Goal: Information Seeking & Learning: Learn about a topic

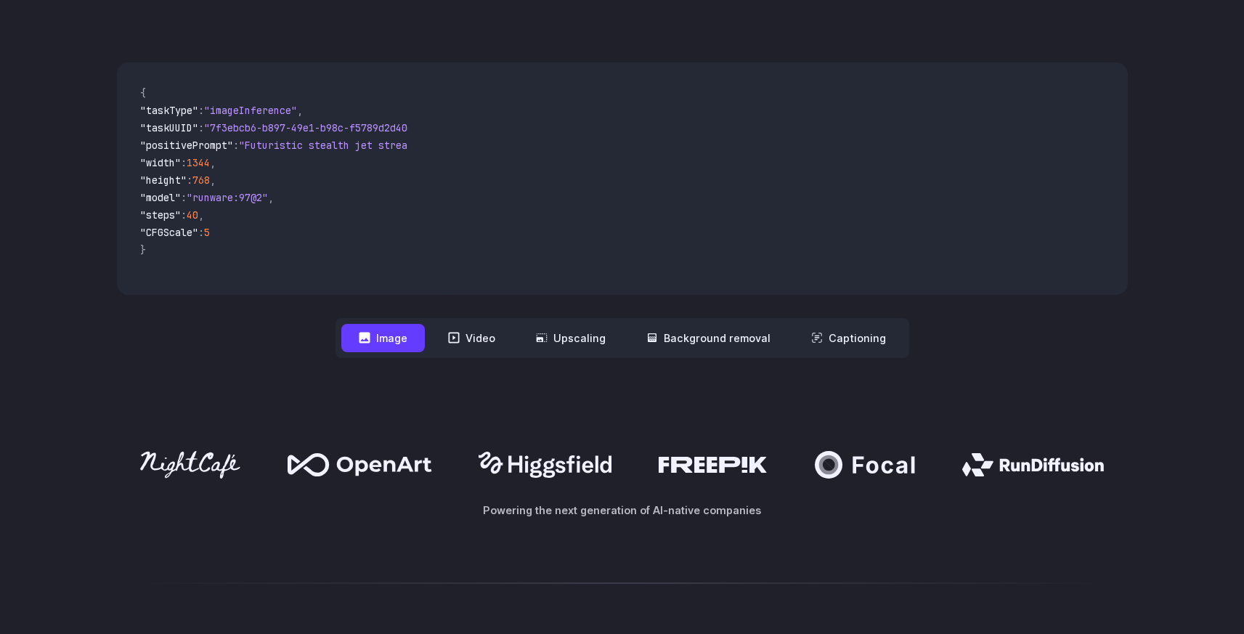
scroll to position [505, 0]
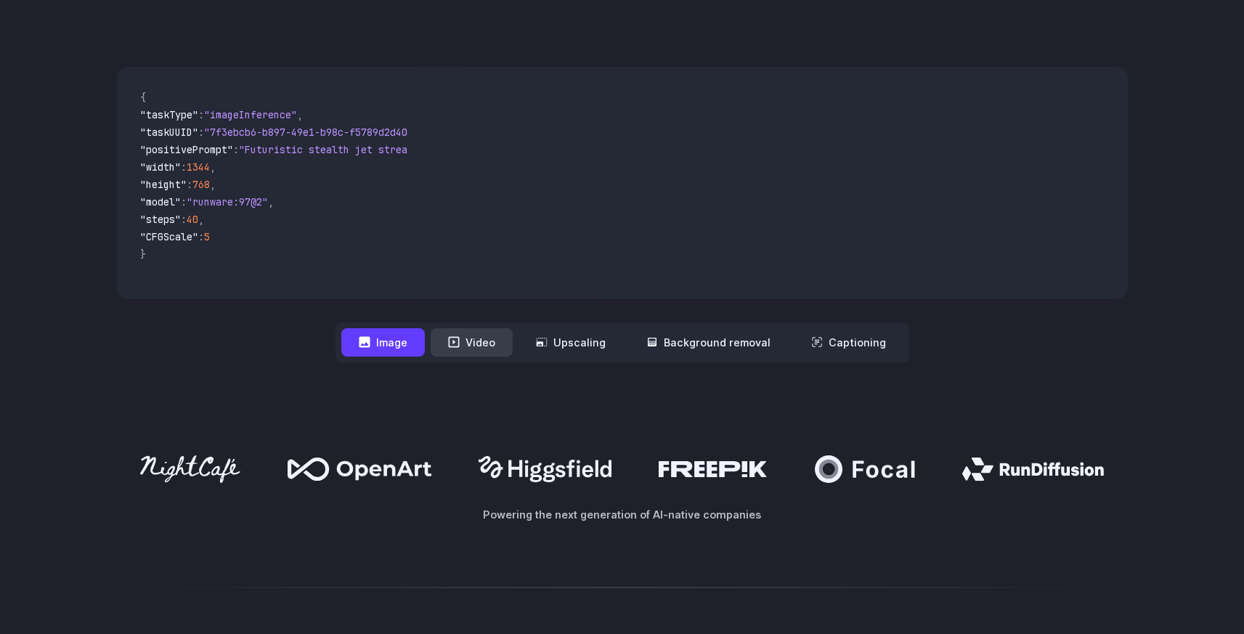
click at [480, 347] on button "Video" at bounding box center [472, 342] width 82 height 28
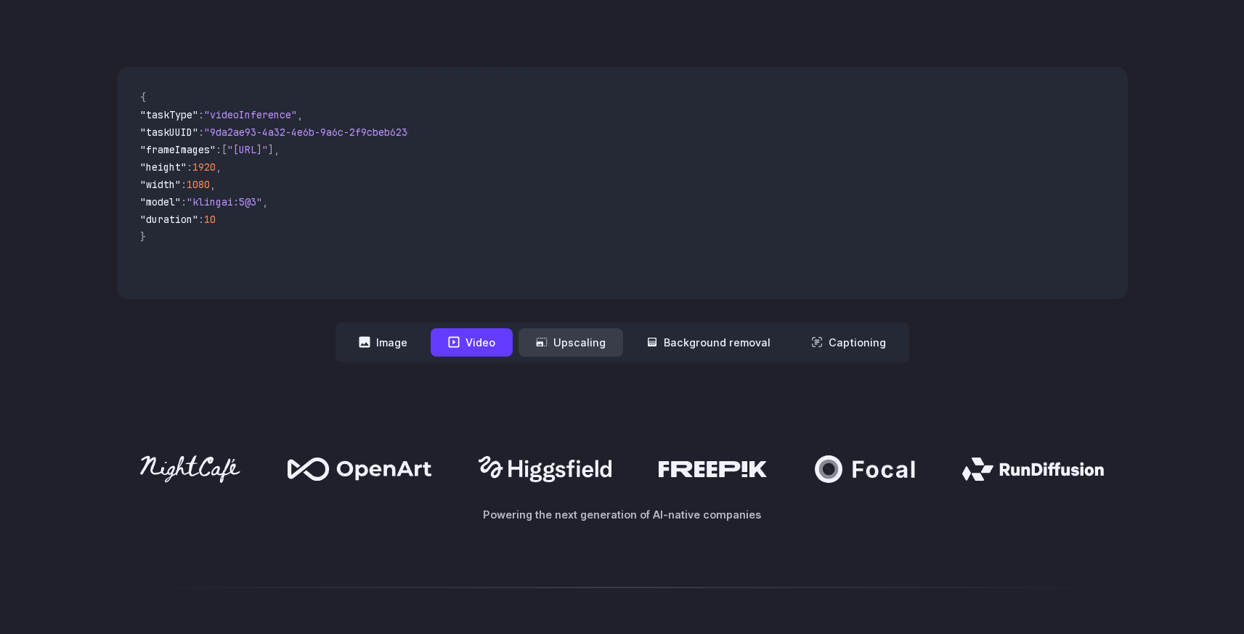
click at [565, 348] on button "Upscaling" at bounding box center [570, 342] width 105 height 28
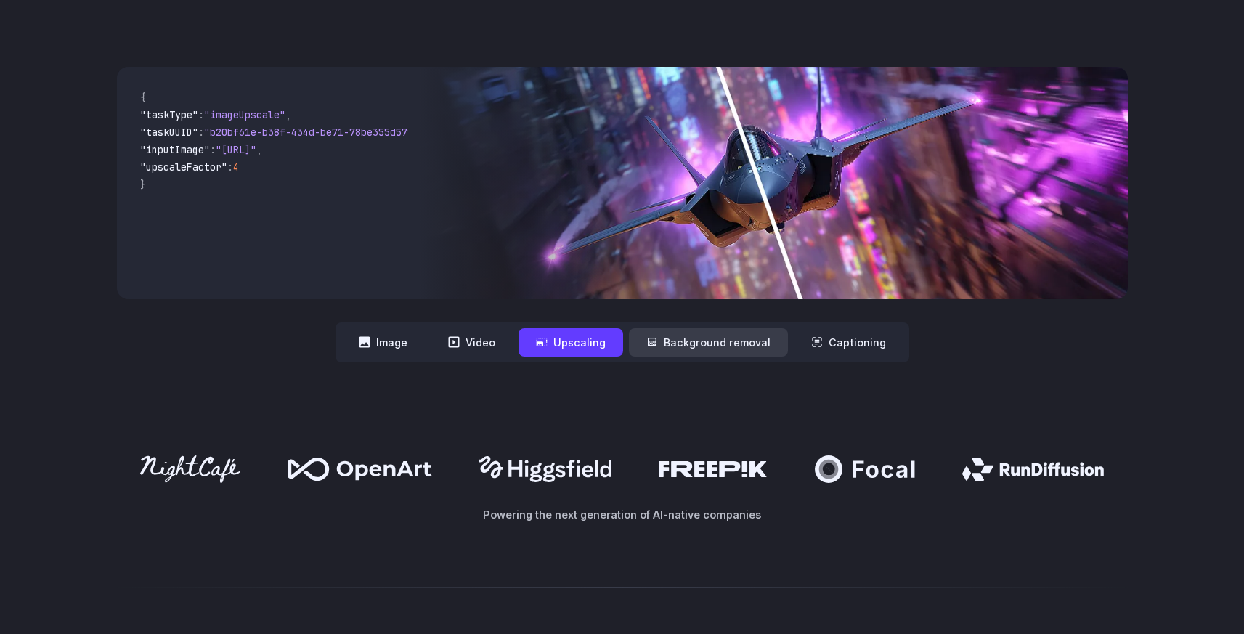
click at [662, 338] on button "Background removal" at bounding box center [708, 342] width 159 height 28
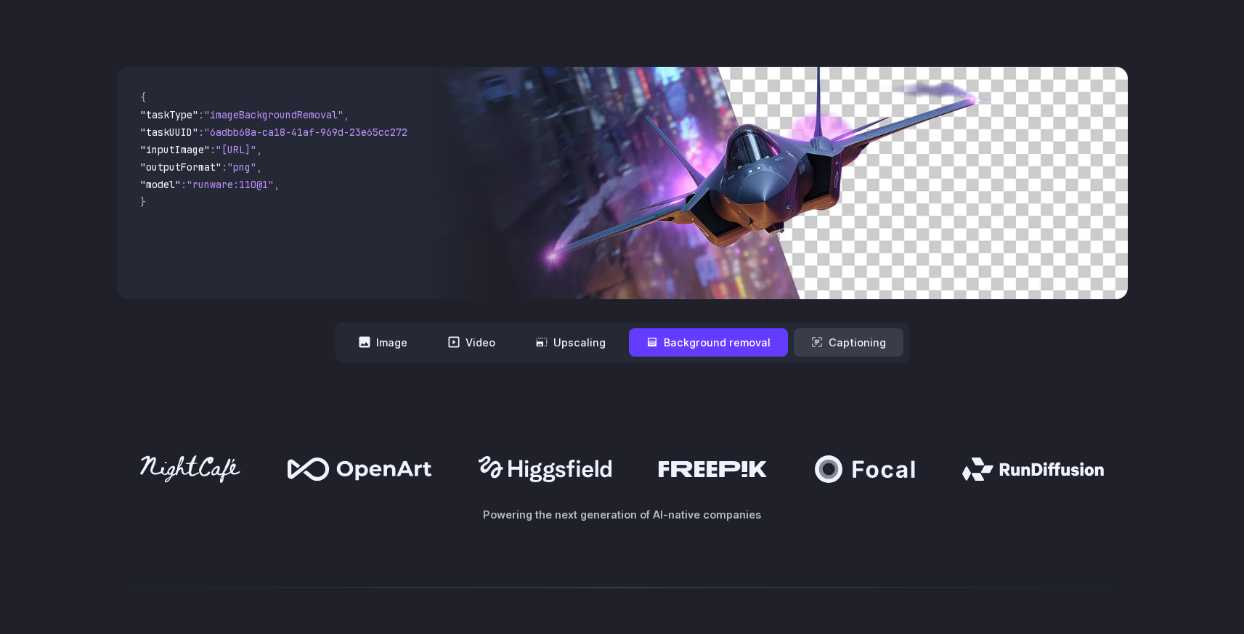
click at [830, 338] on button "Captioning" at bounding box center [849, 342] width 110 height 28
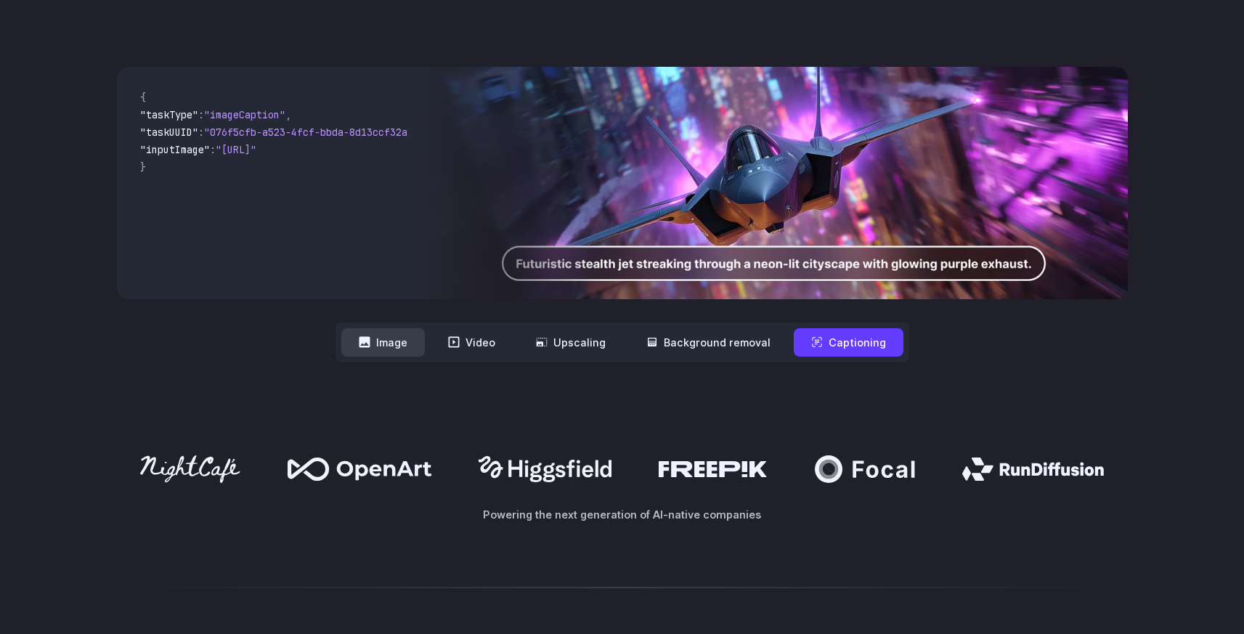
click at [388, 335] on button "Image" at bounding box center [382, 342] width 83 height 28
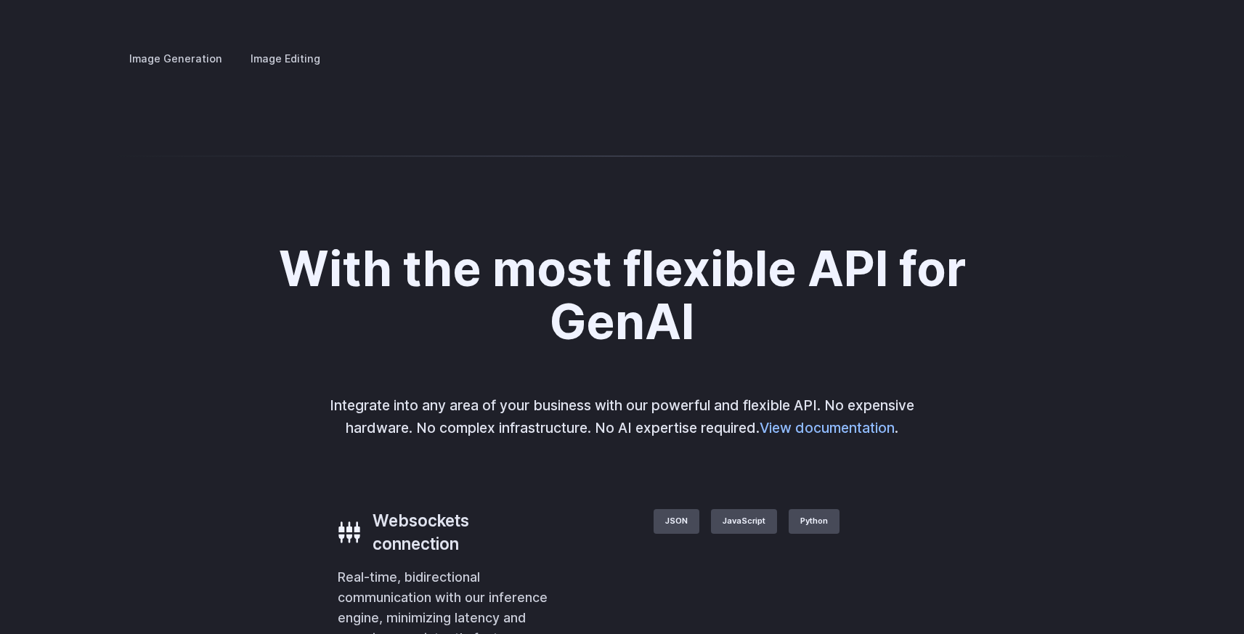
scroll to position [2893, 0]
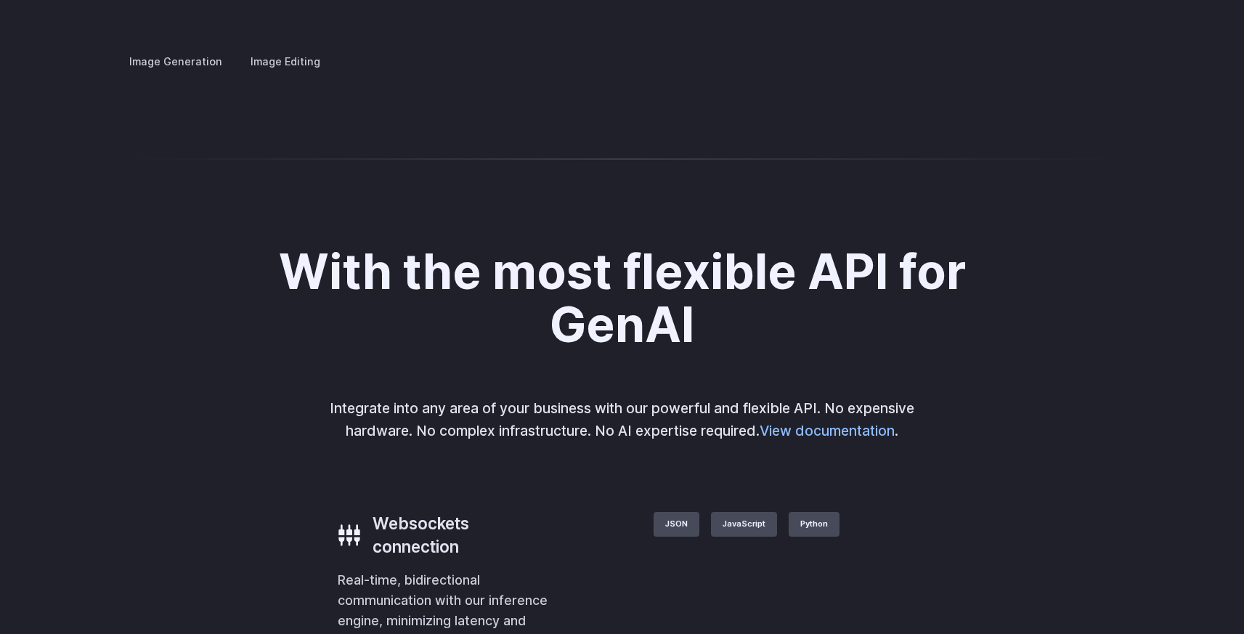
click at [0, 0] on summary "Architecture" at bounding box center [0, 0] width 0 height 0
click at [0, 0] on details "Product design Quickly design and visualize new product lines, accessories, or …" at bounding box center [0, 0] width 0 height 0
click at [0, 0] on summary "Product design" at bounding box center [0, 0] width 0 height 0
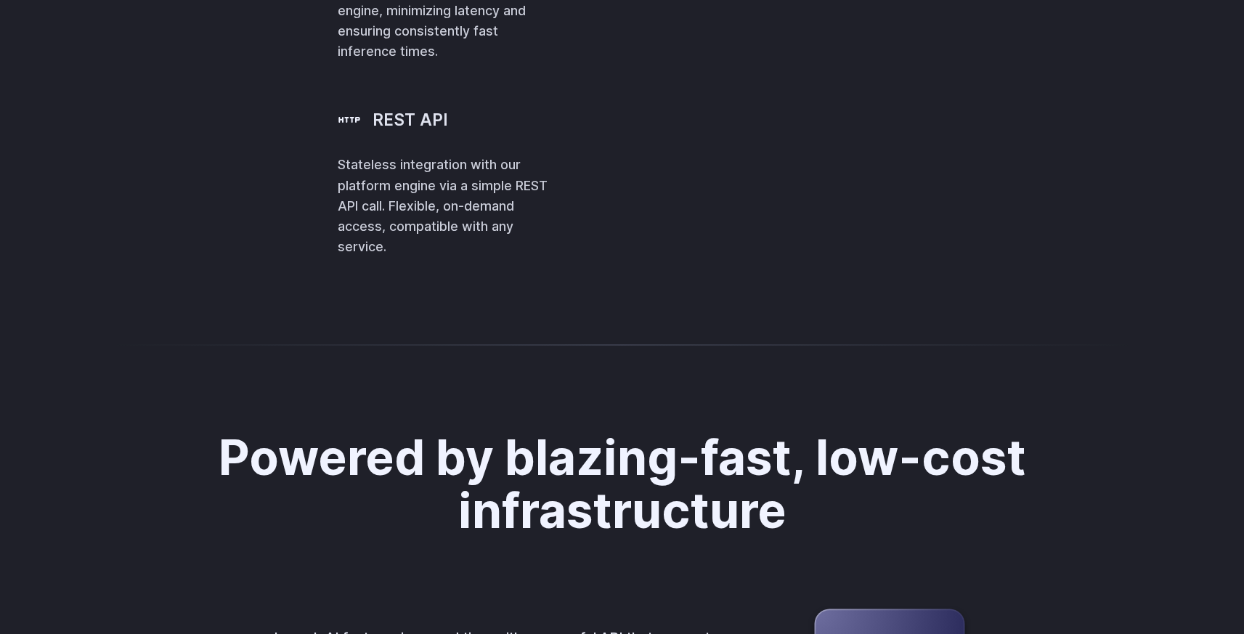
scroll to position [3500, 0]
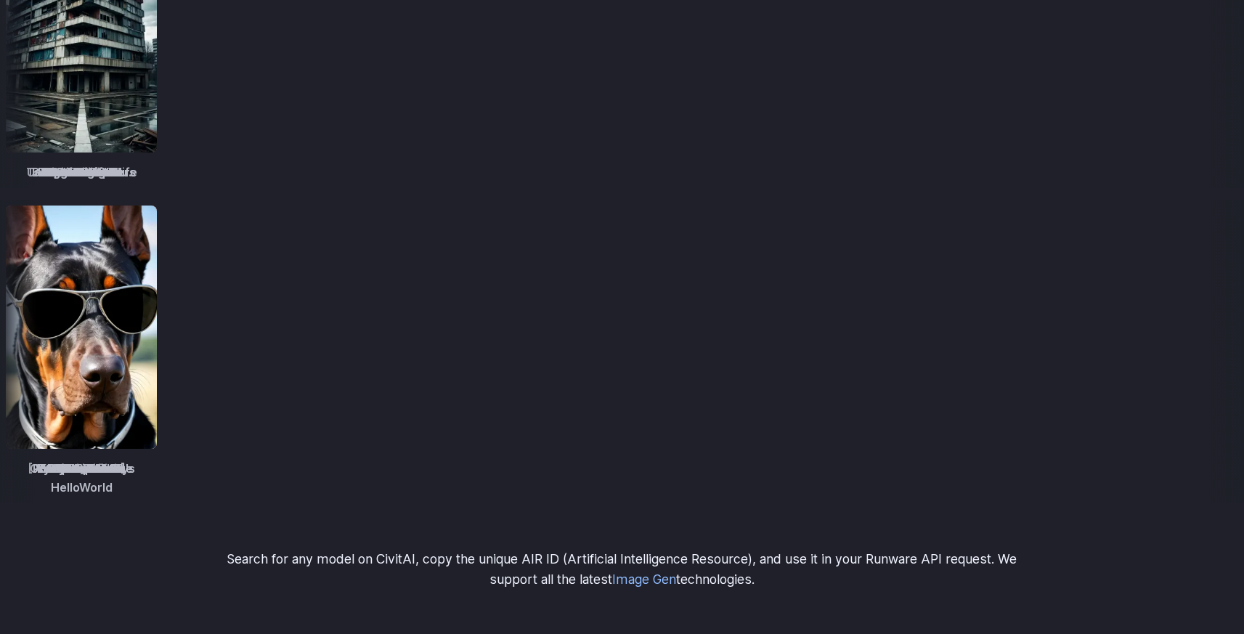
scroll to position [0, 0]
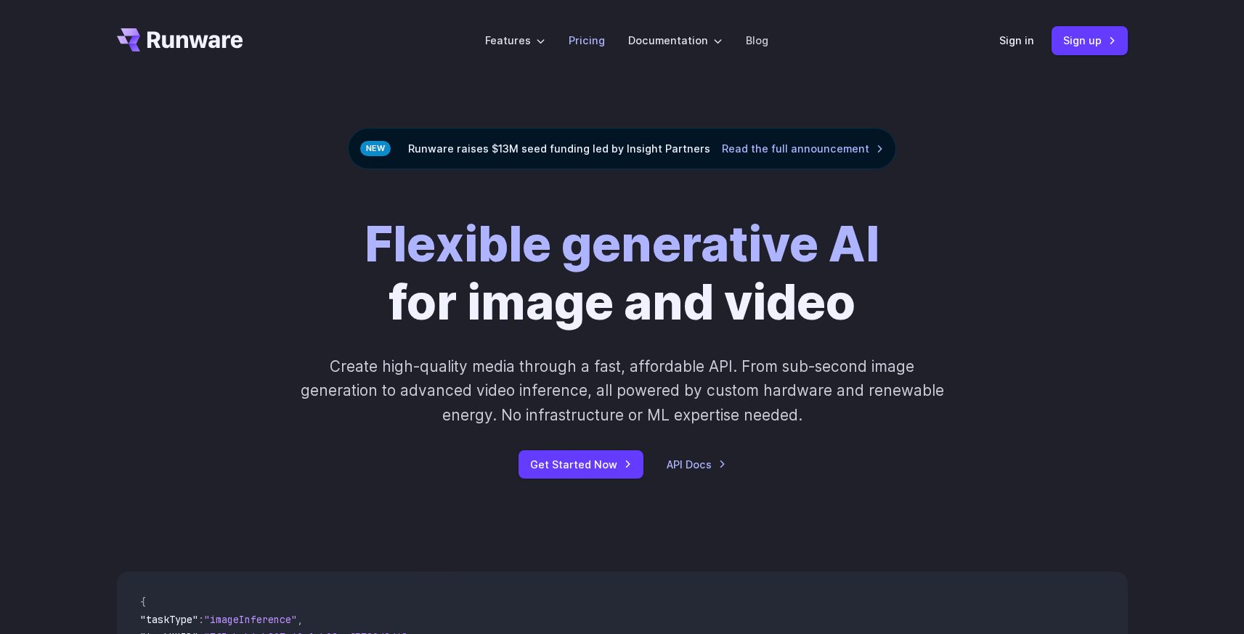
click at [603, 43] on link "Pricing" at bounding box center [586, 40] width 36 height 17
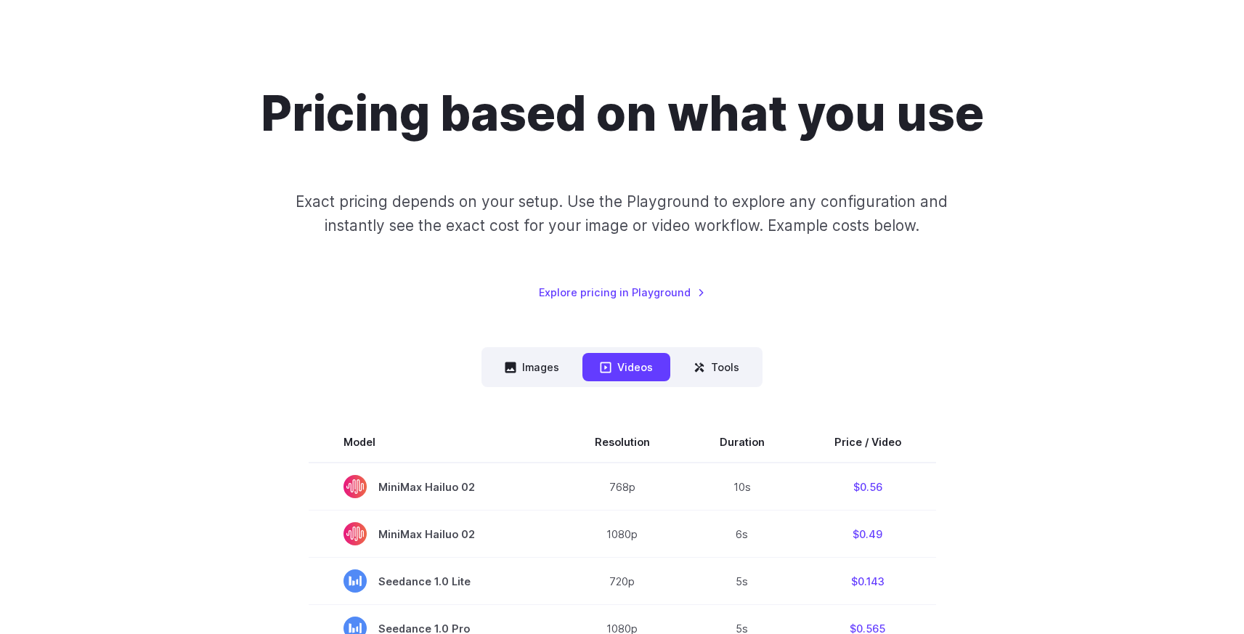
scroll to position [74, 0]
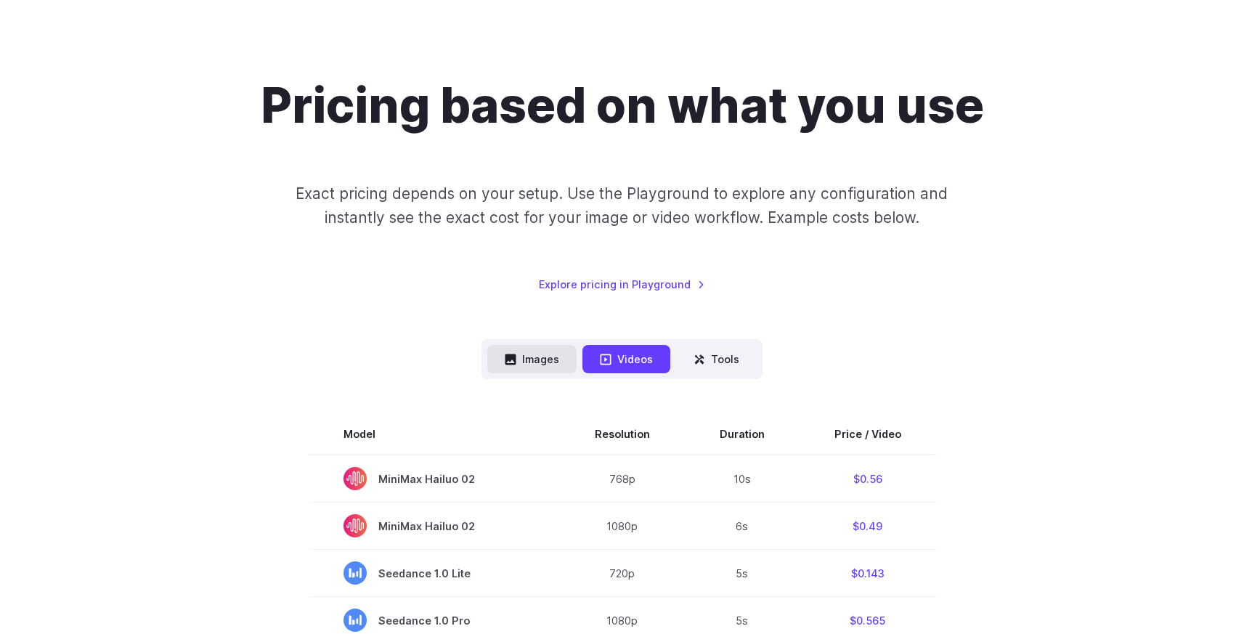
click at [519, 355] on button "Images" at bounding box center [531, 359] width 89 height 28
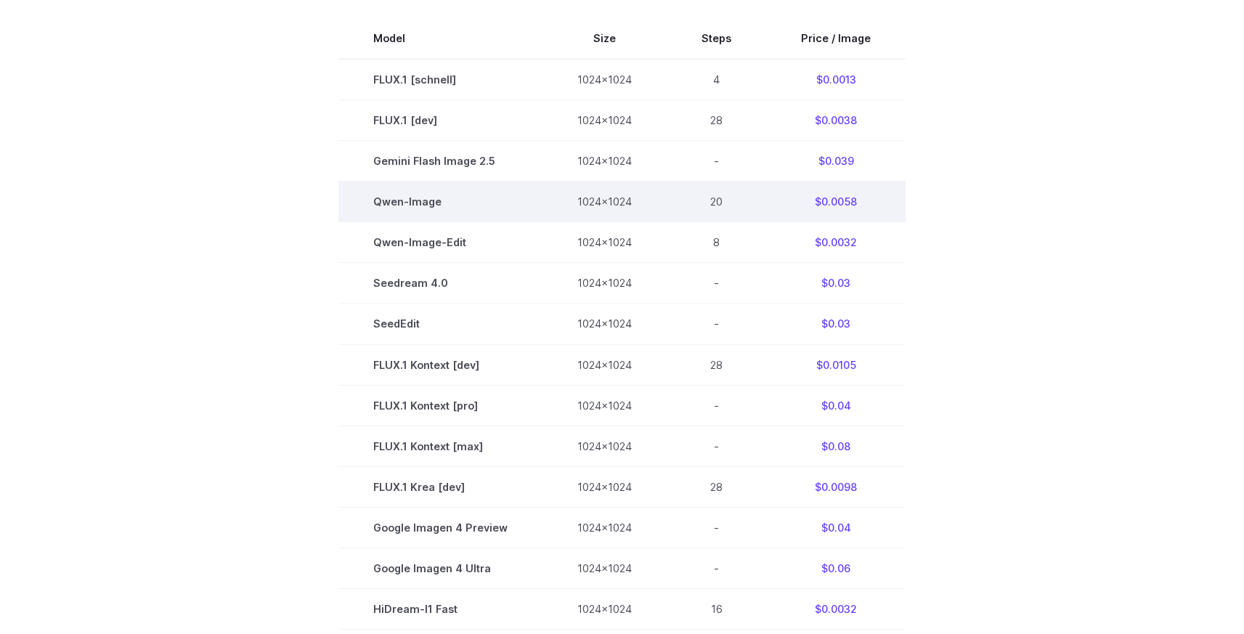
scroll to position [413, 0]
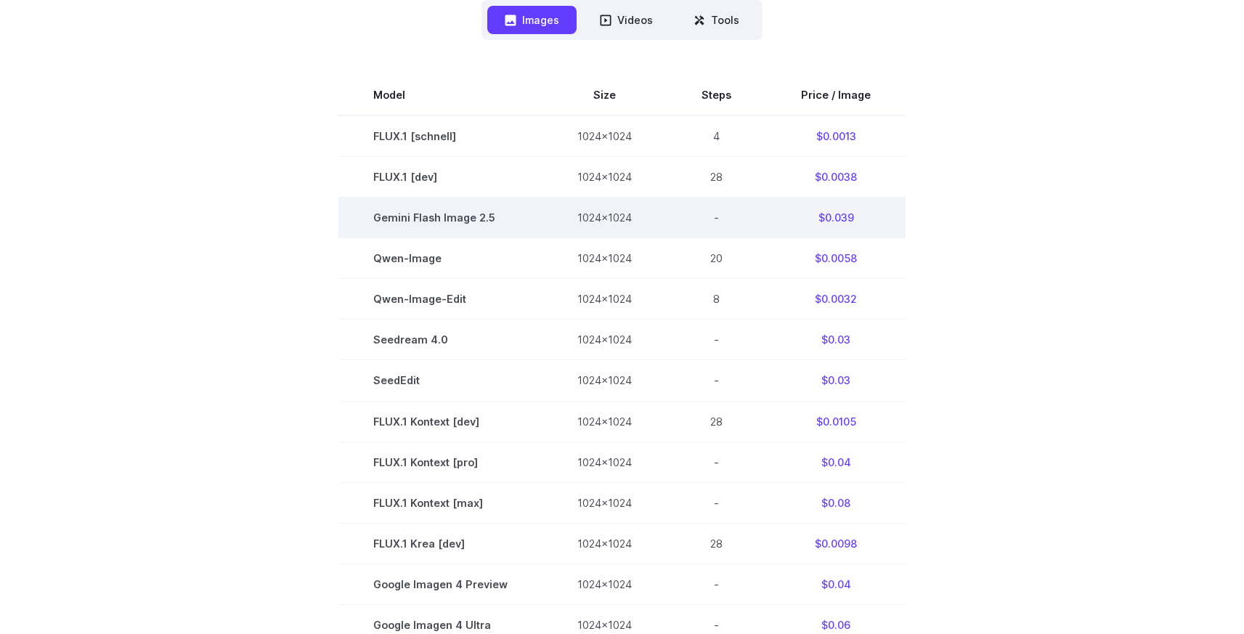
click at [847, 218] on td "$0.039" at bounding box center [835, 217] width 139 height 41
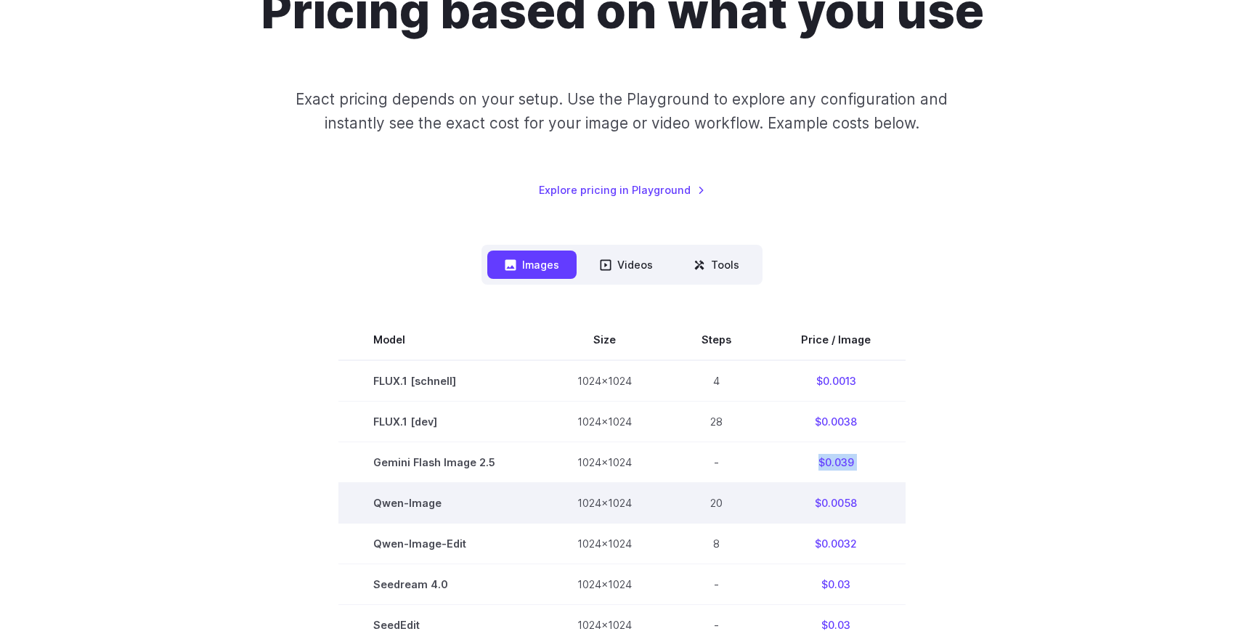
scroll to position [4, 0]
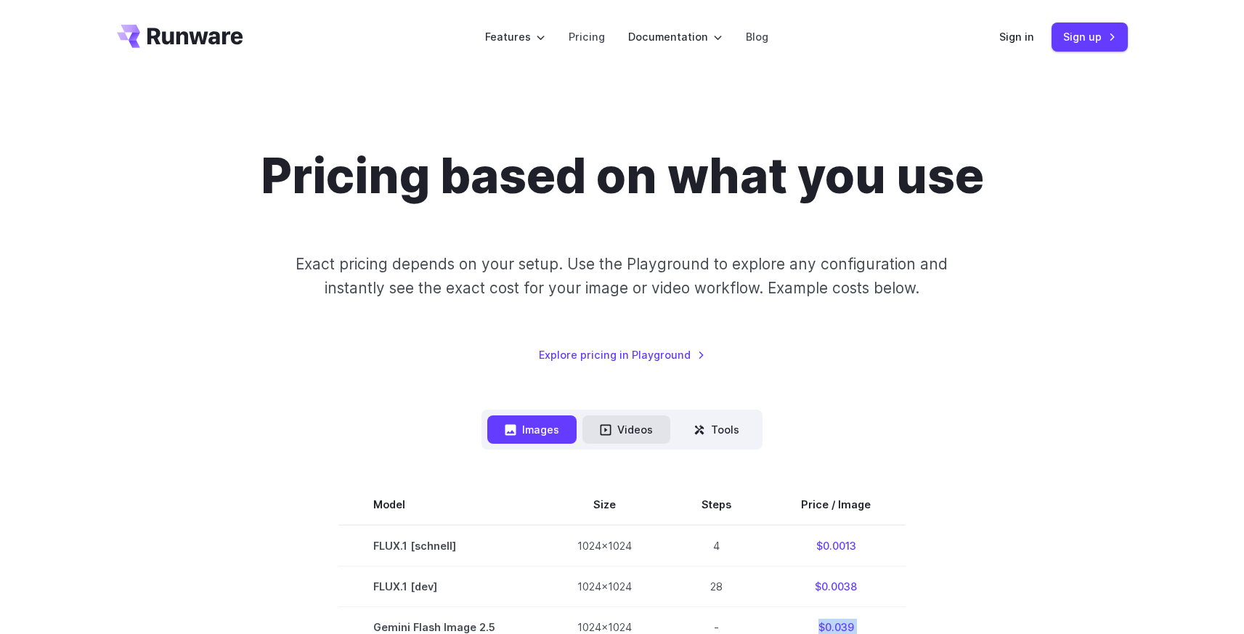
click at [649, 426] on button "Videos" at bounding box center [626, 429] width 88 height 28
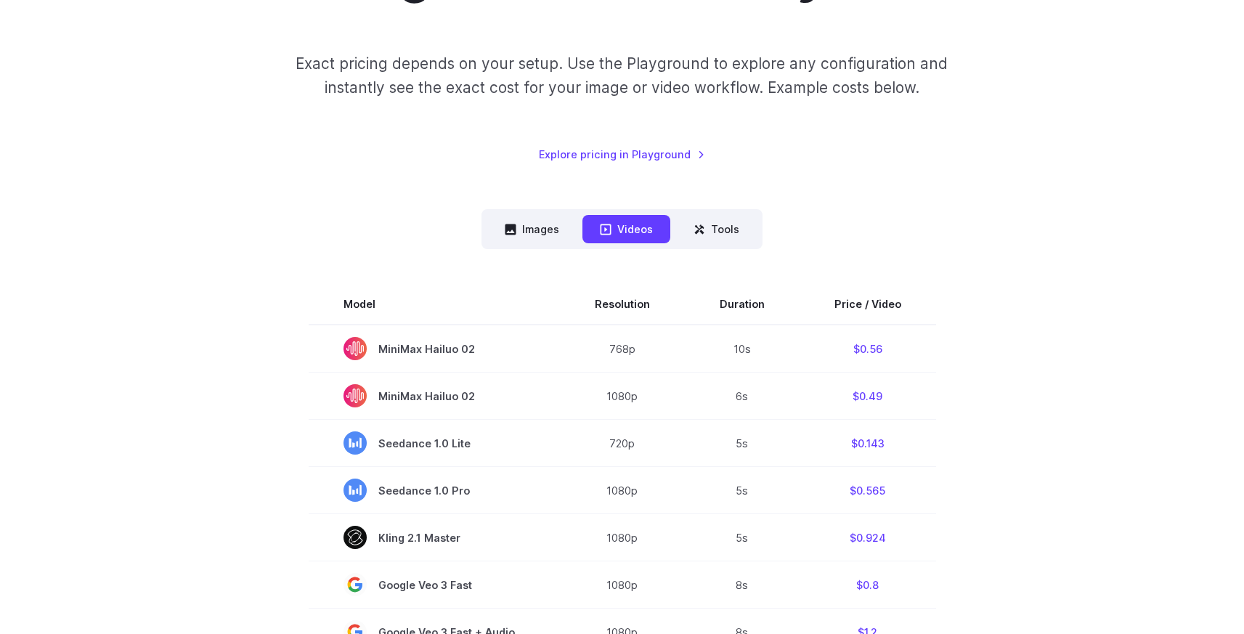
scroll to position [0, 0]
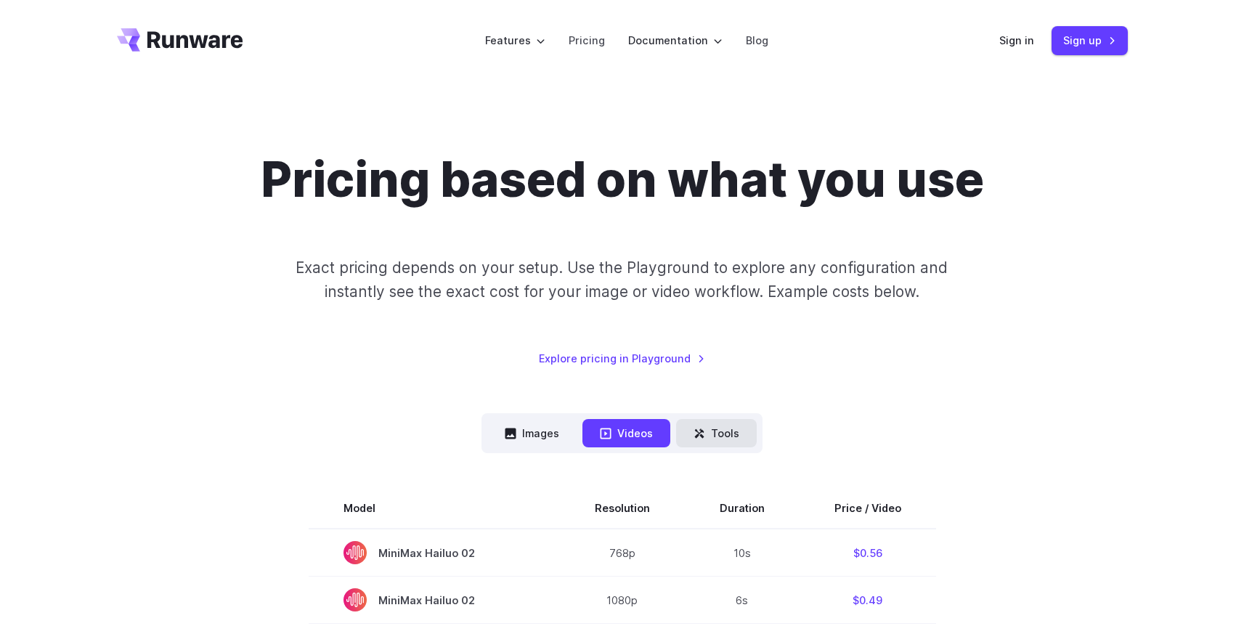
click at [728, 431] on button "Tools" at bounding box center [716, 433] width 81 height 28
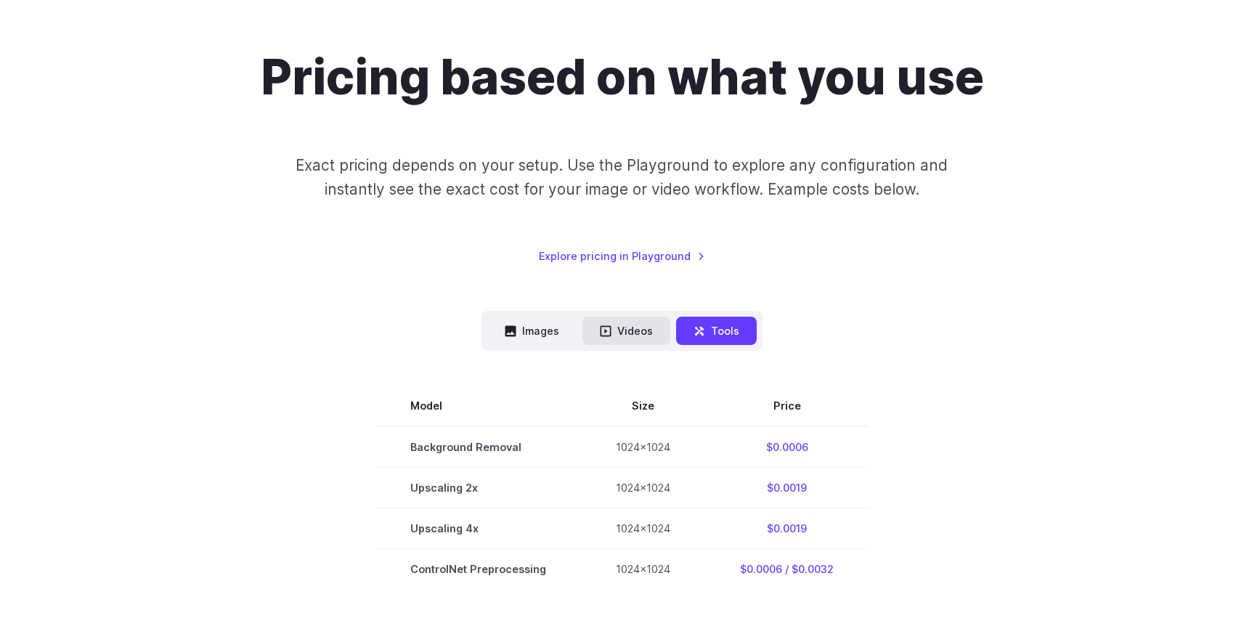
scroll to position [240, 0]
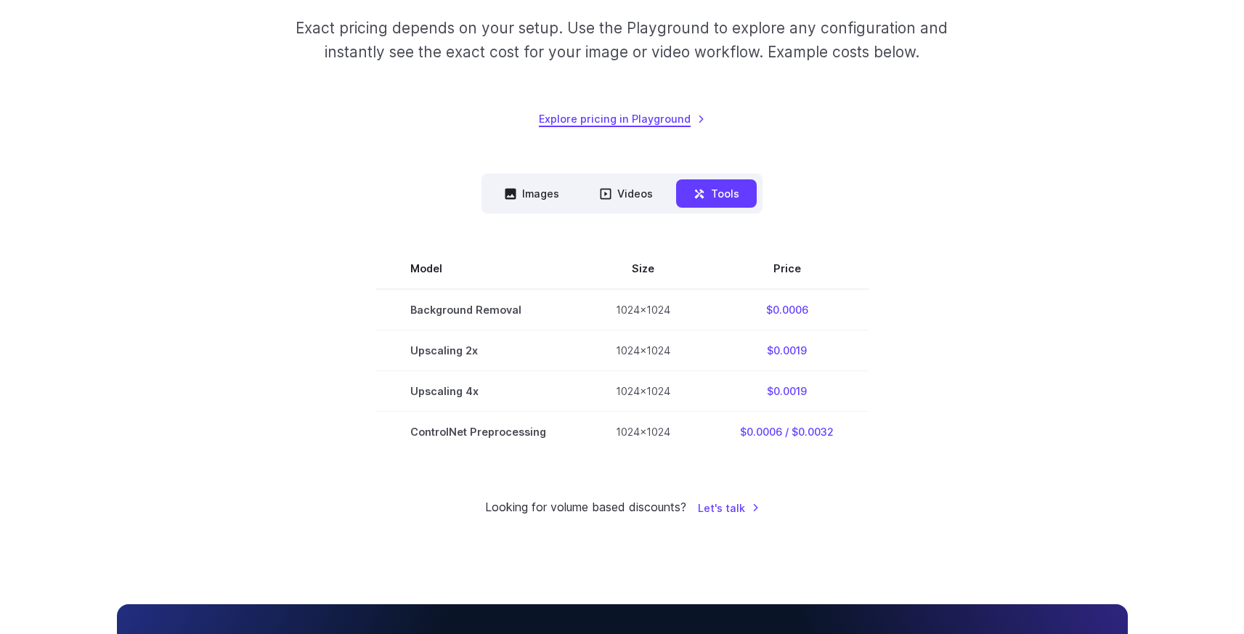
click at [642, 114] on link "Explore pricing in Playground" at bounding box center [622, 118] width 166 height 17
